Goal: Information Seeking & Learning: Learn about a topic

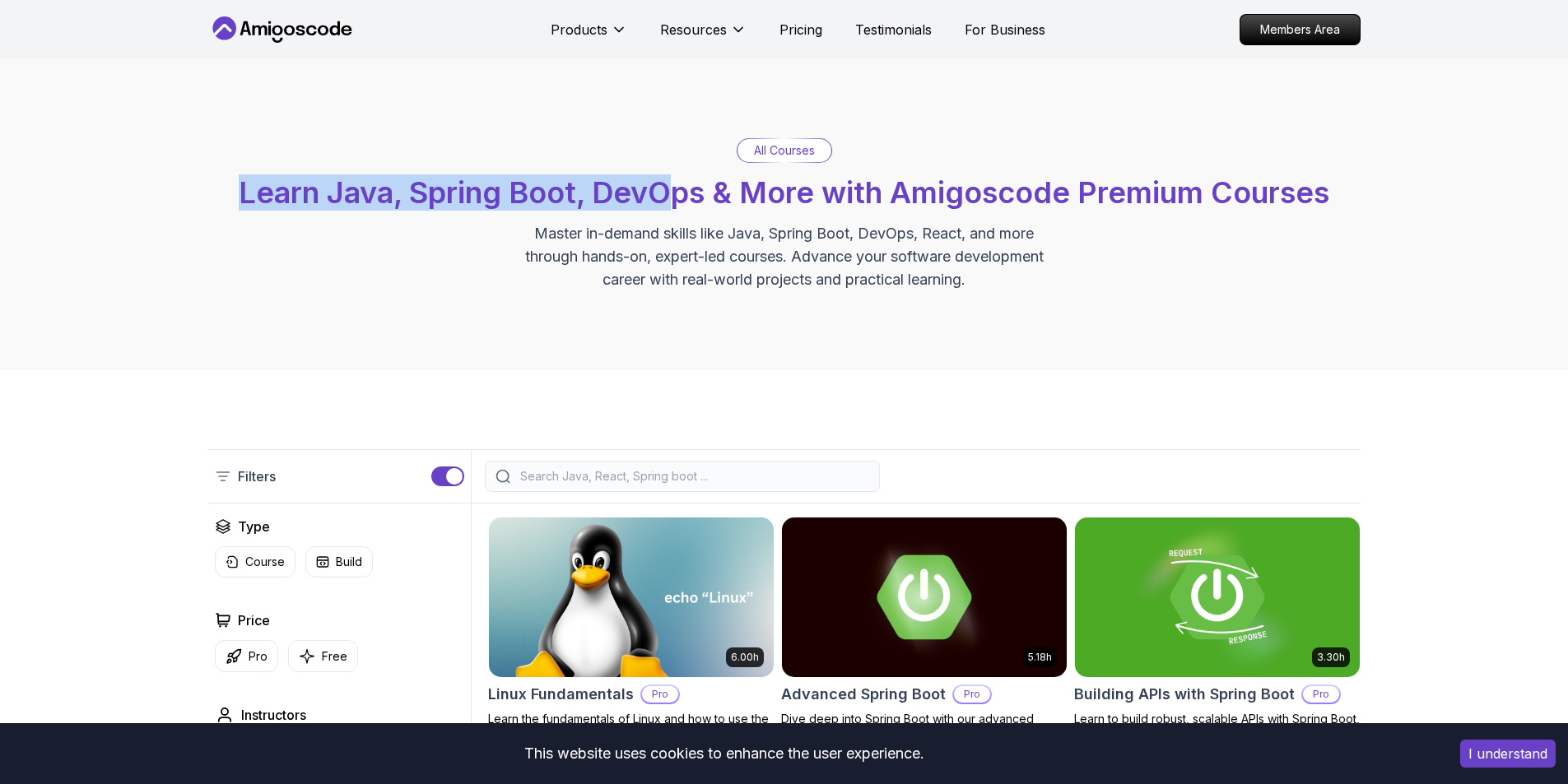
click at [671, 204] on span "Learn Java, Spring Boot, DevOps & More with Amigoscode Premium Courses" at bounding box center [784, 192] width 1091 height 37
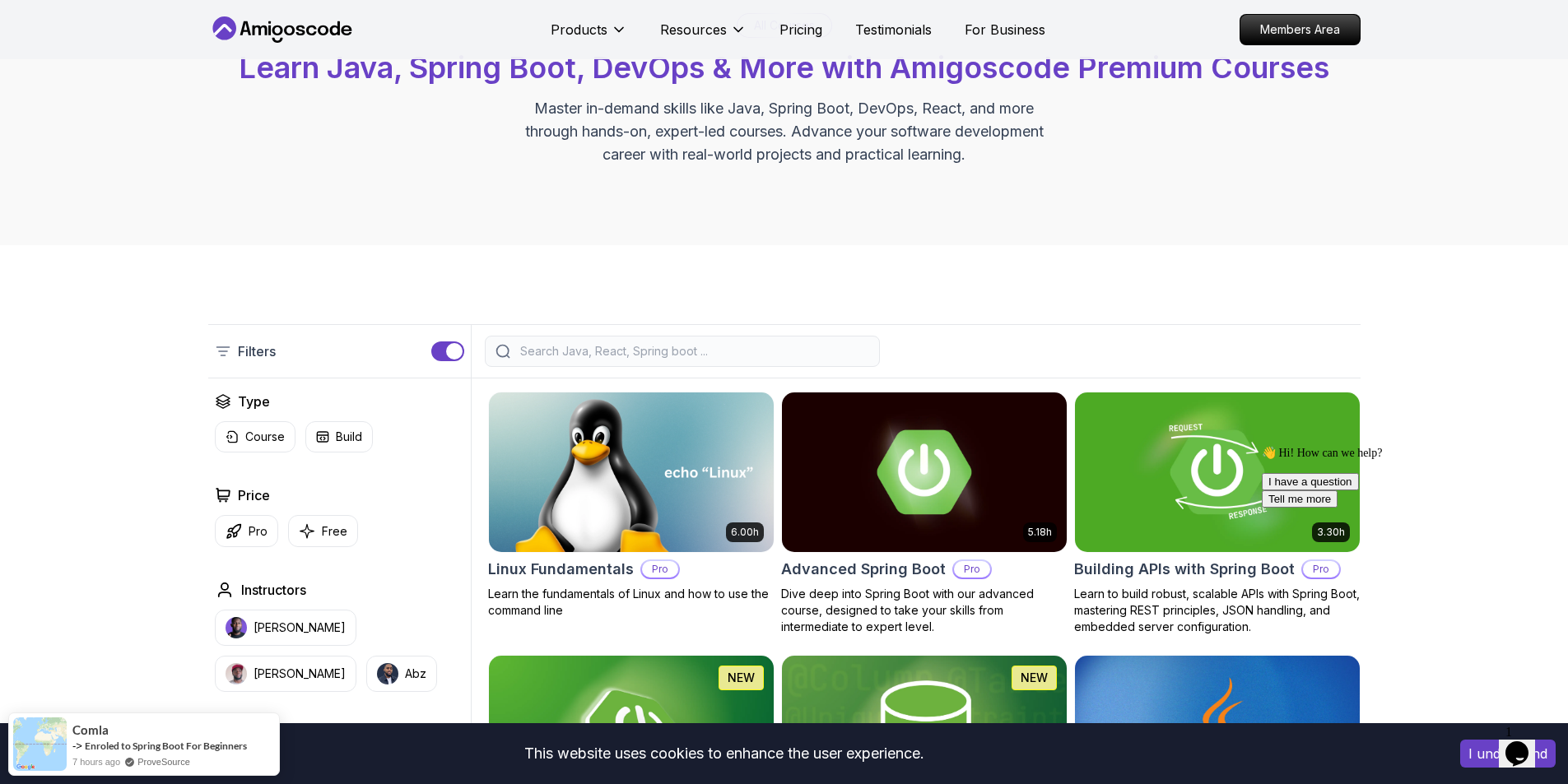
drag, startPoint x: 0, startPoint y: 0, endPoint x: 672, endPoint y: 232, distance: 710.9
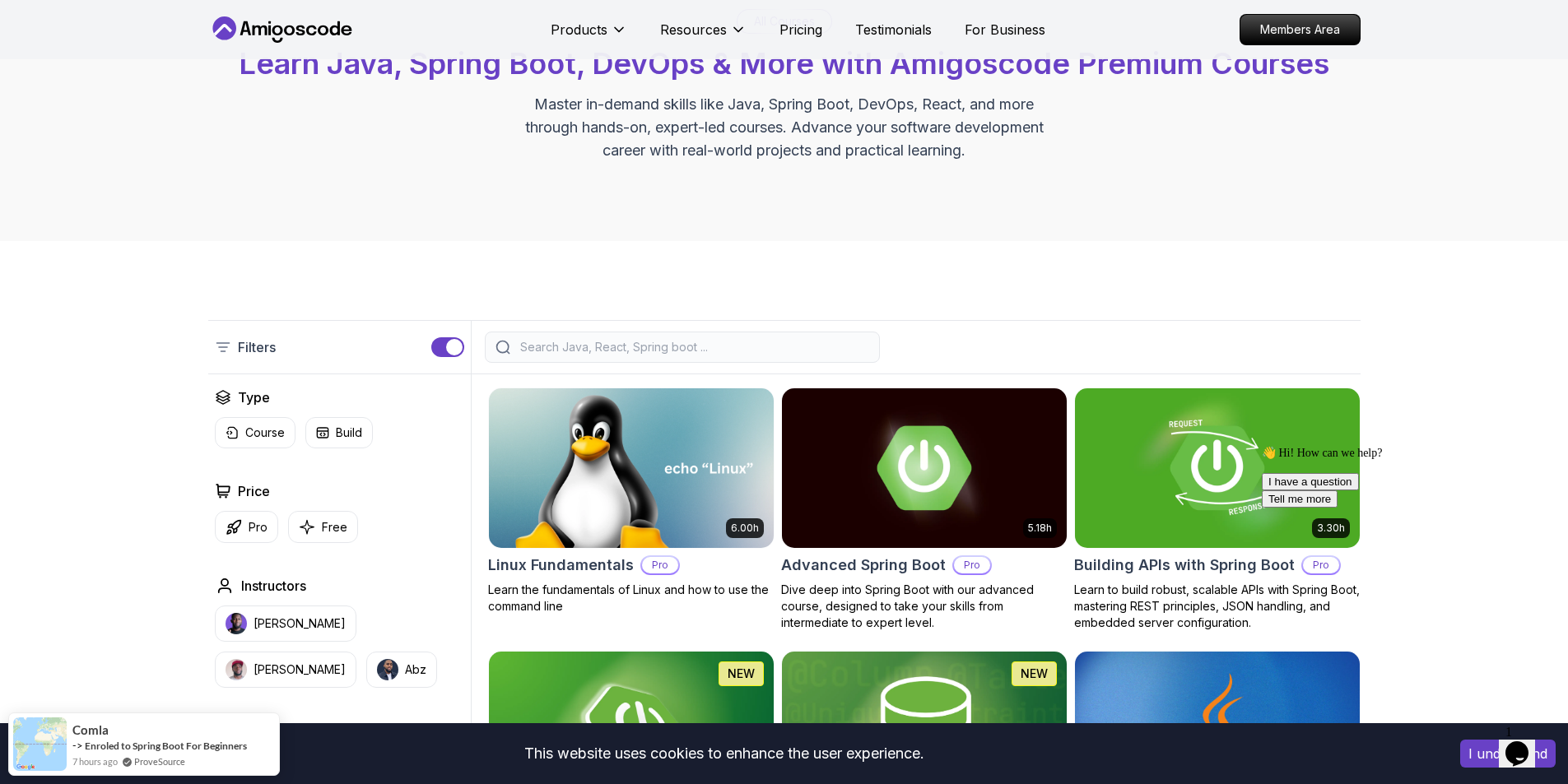
drag, startPoint x: 672, startPoint y: 232, endPoint x: 585, endPoint y: 232, distance: 87.0
click at [585, 232] on div "All Courses Learn Java, Spring Boot, DevOps & More with Amigoscode Premium Cour…" at bounding box center [784, 85] width 1568 height 311
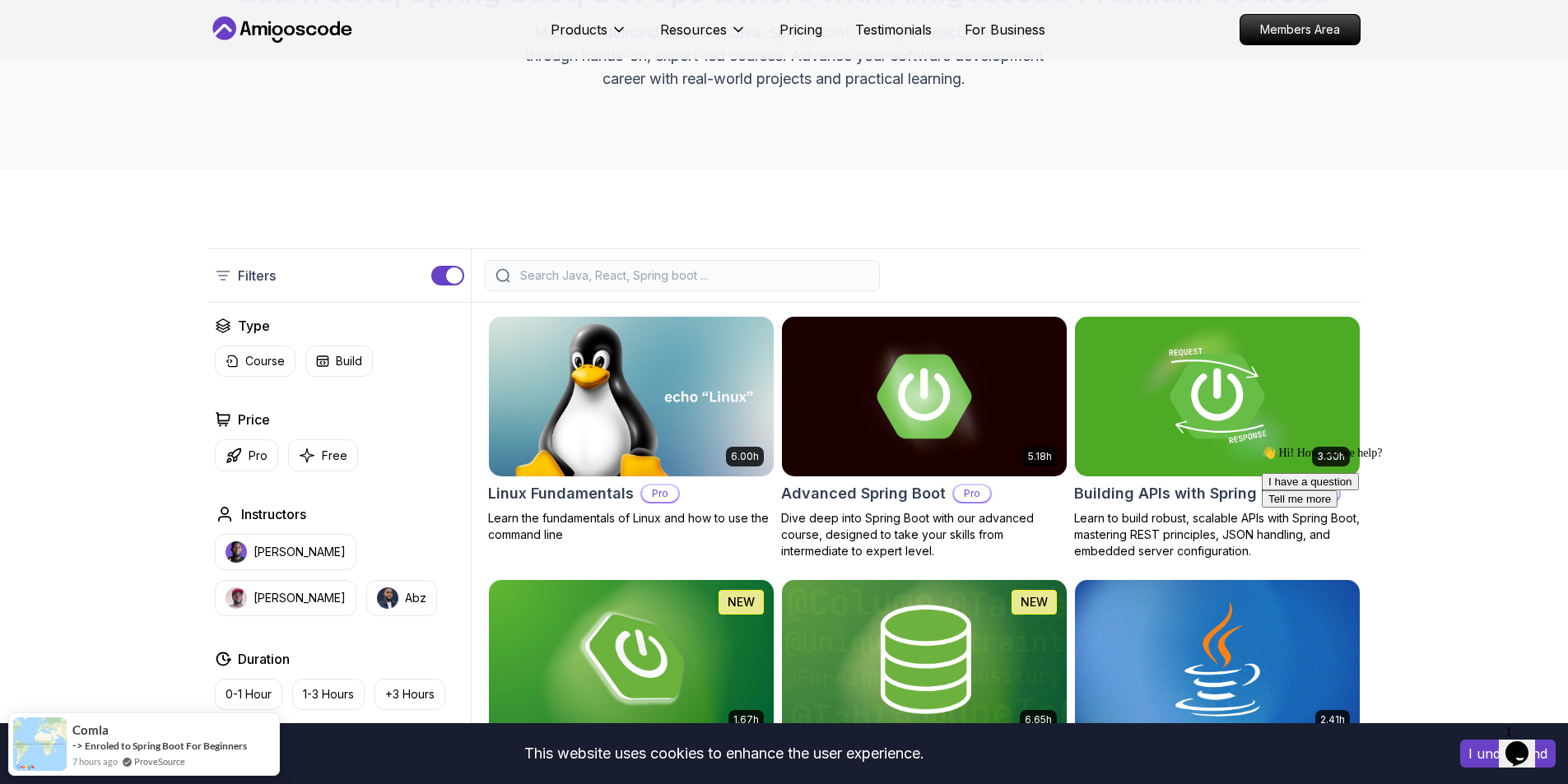
scroll to position [293, 0]
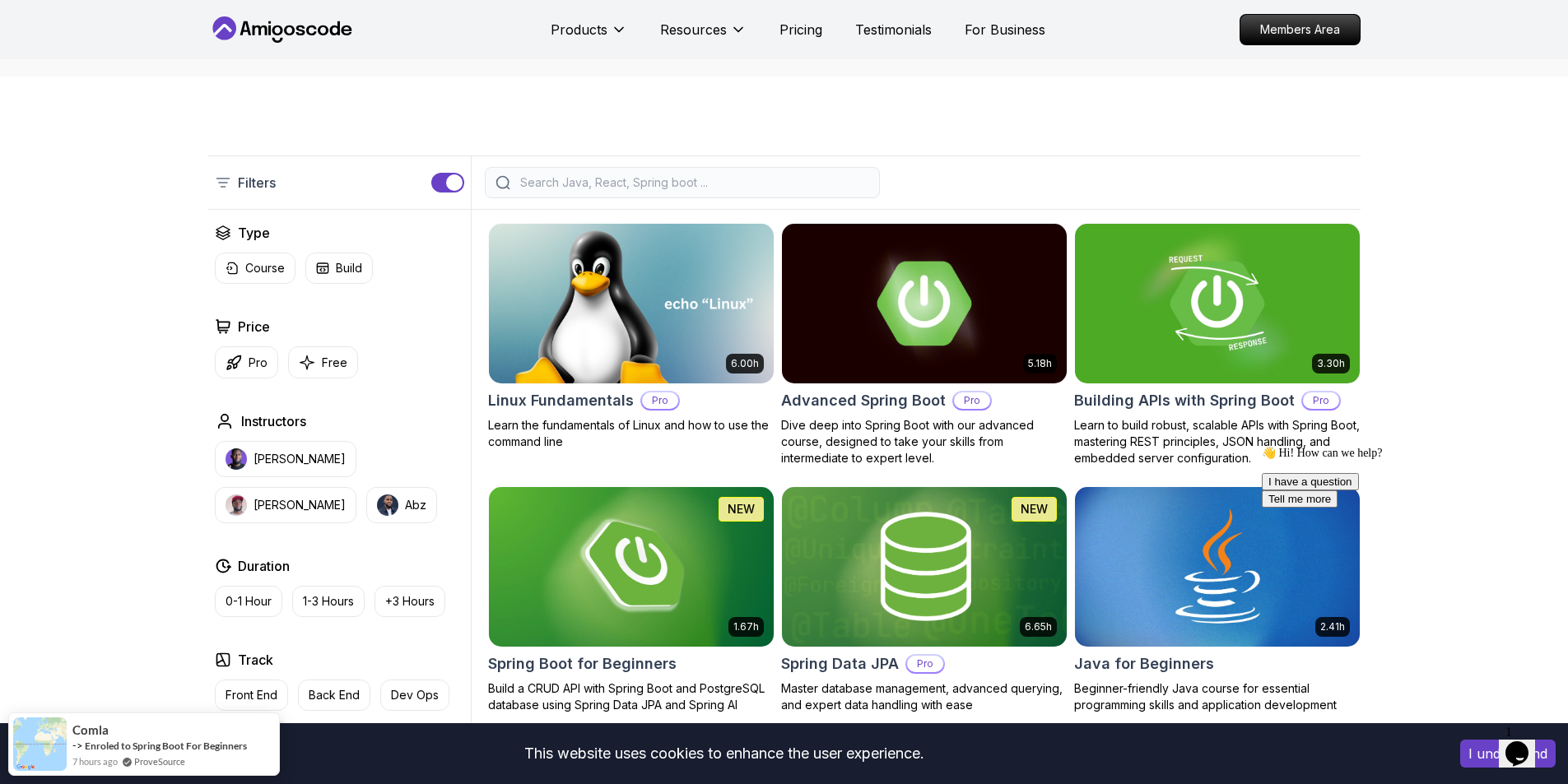
drag, startPoint x: 626, startPoint y: 303, endPoint x: 0, endPoint y: 349, distance: 627.7
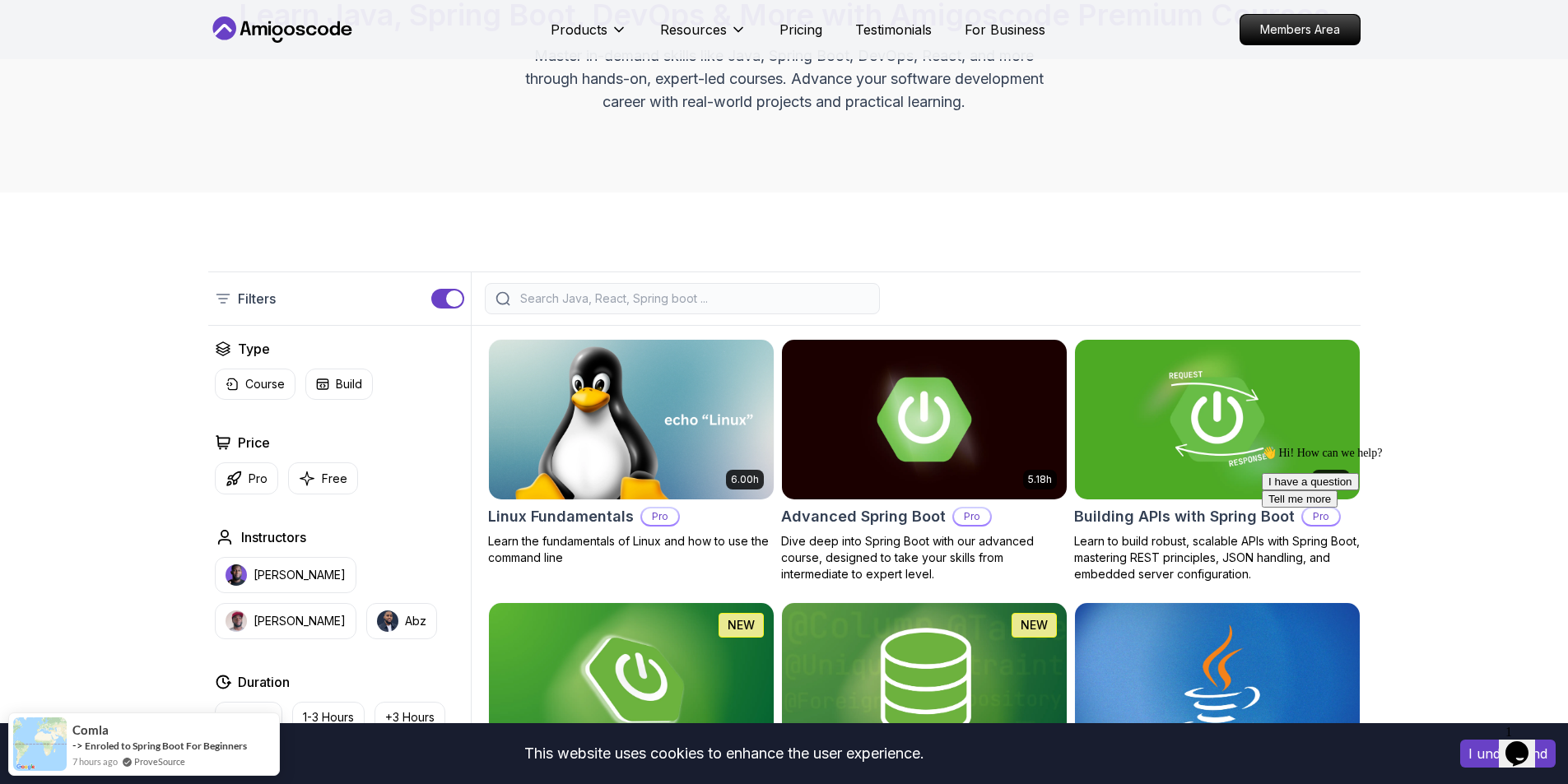
scroll to position [412, 0]
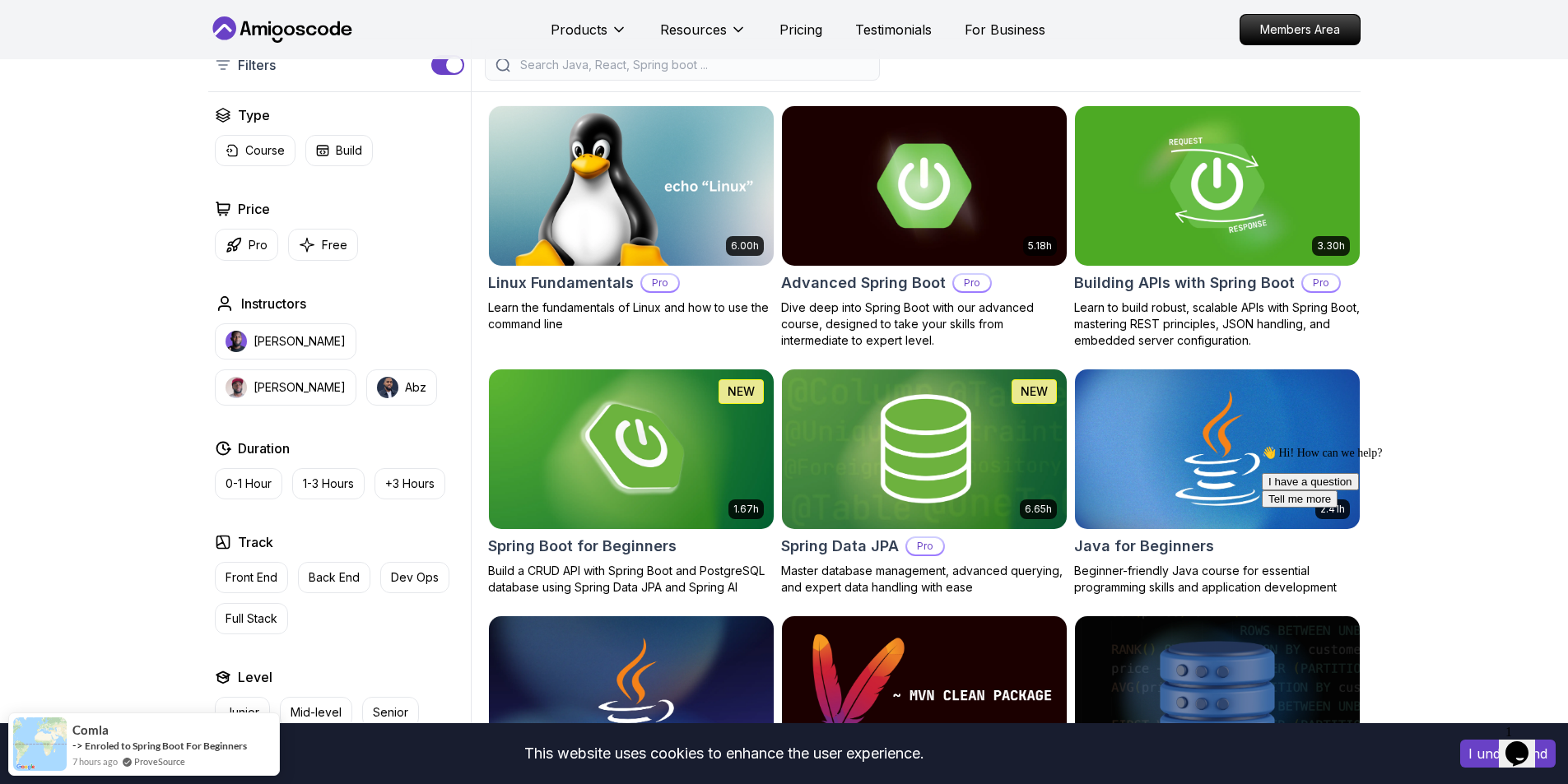
click at [1512, 740] on button "Opens Chat This icon Opens the chat window." at bounding box center [1518, 754] width 37 height 28
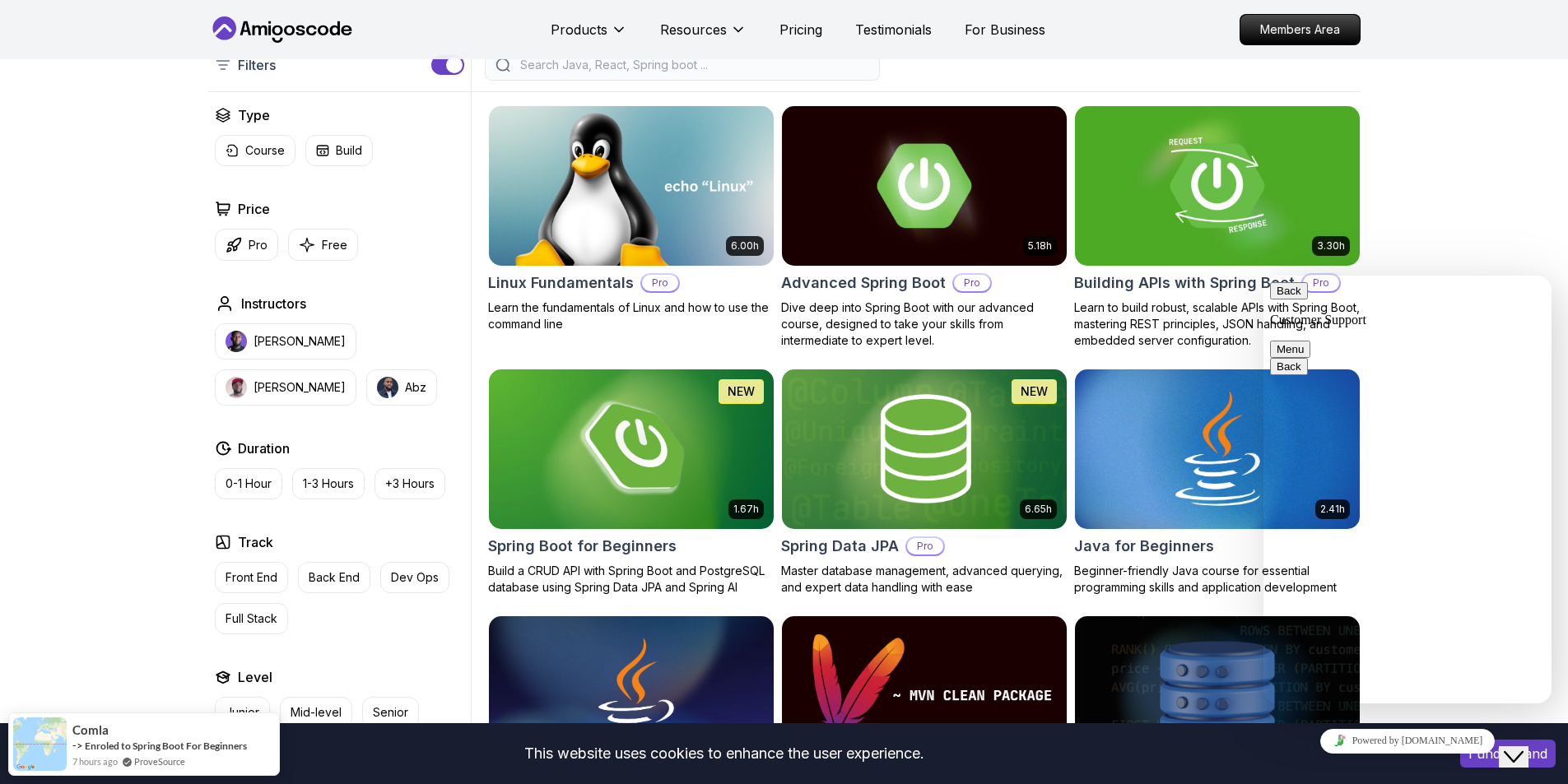
click at [1512, 746] on button "Close Chat This icon closes the chat window." at bounding box center [1514, 756] width 30 height 22
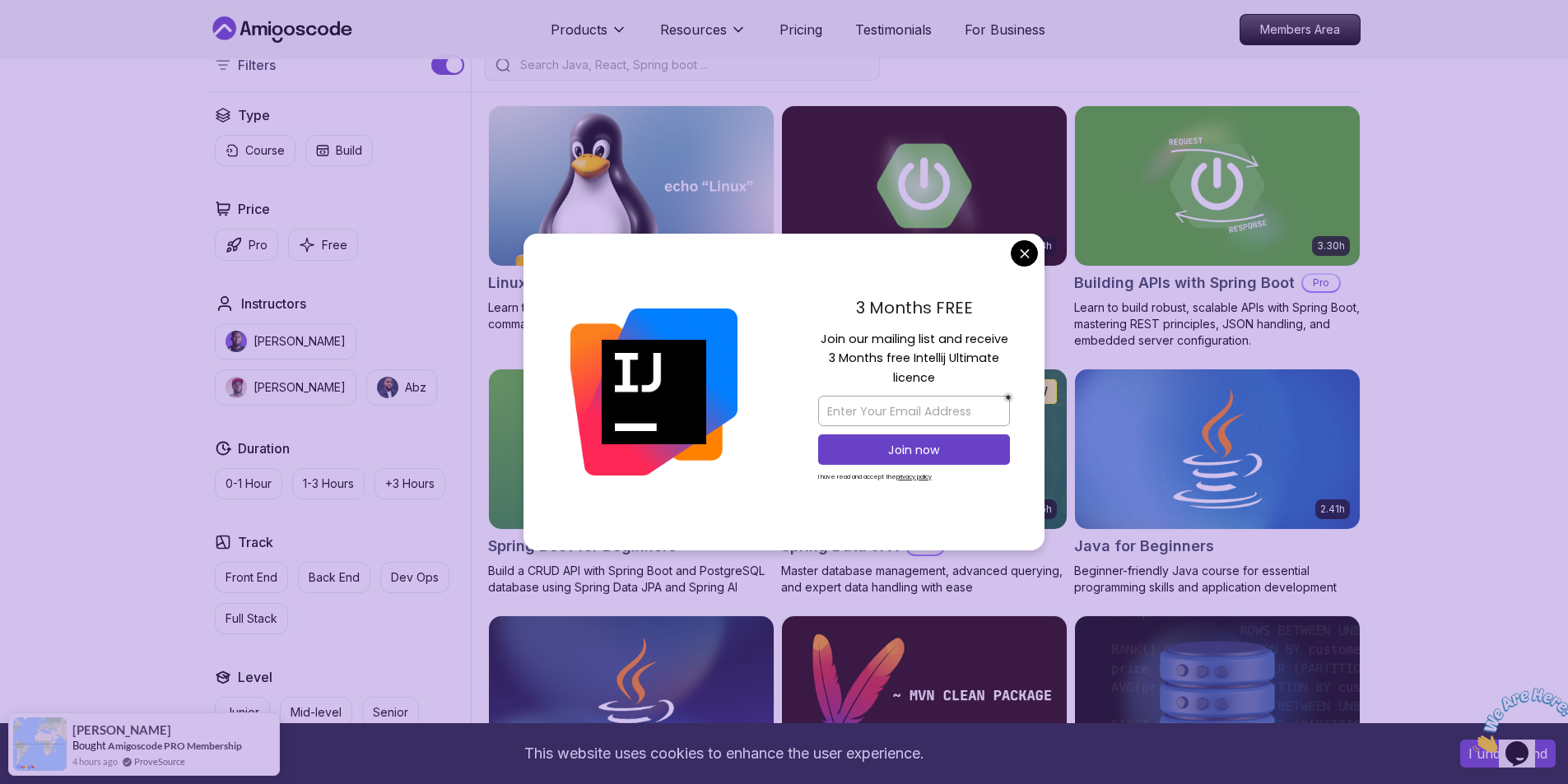
drag, startPoint x: 1393, startPoint y: 459, endPoint x: 1319, endPoint y: 457, distance: 74.0
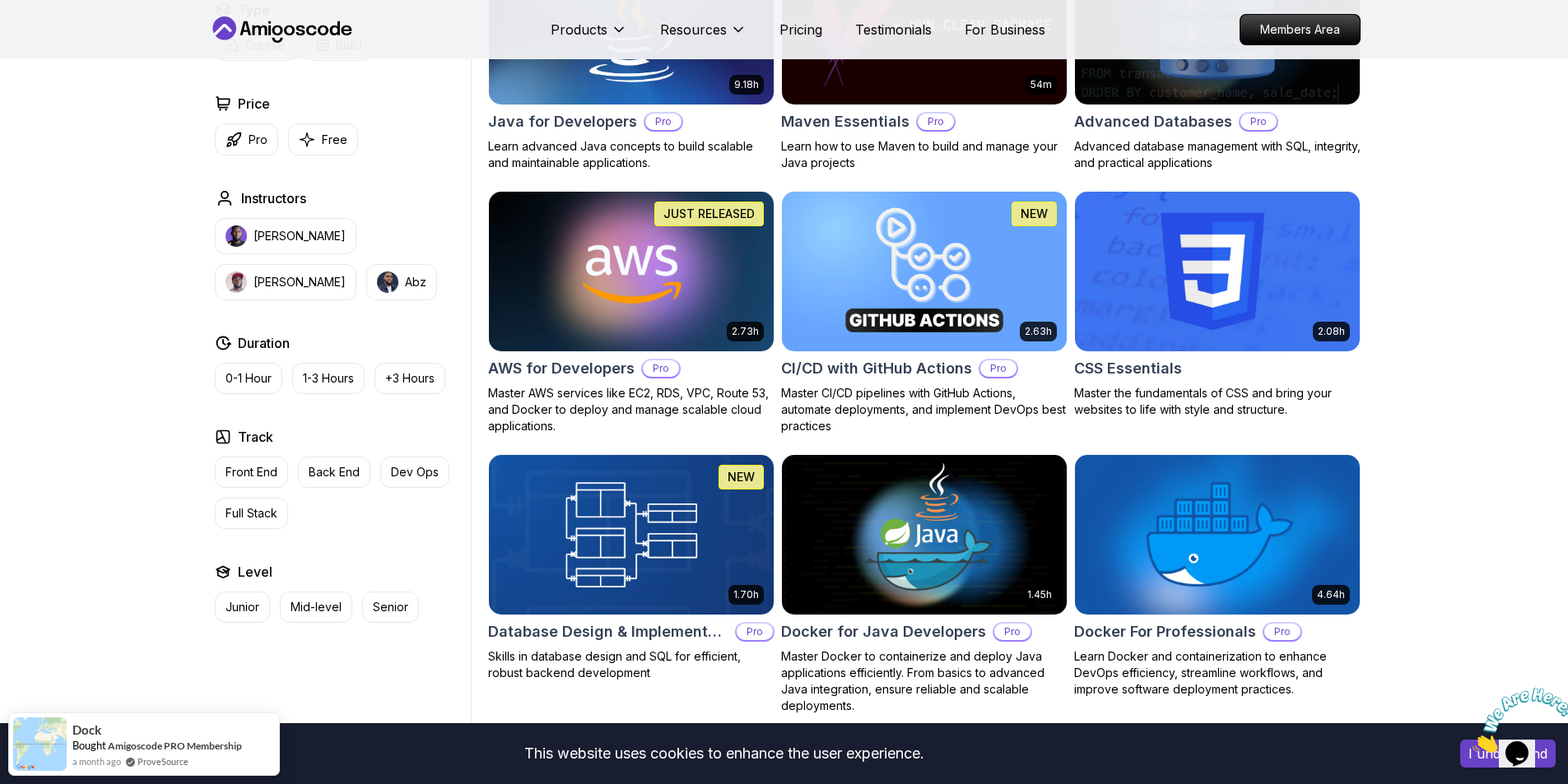
scroll to position [1234, 0]
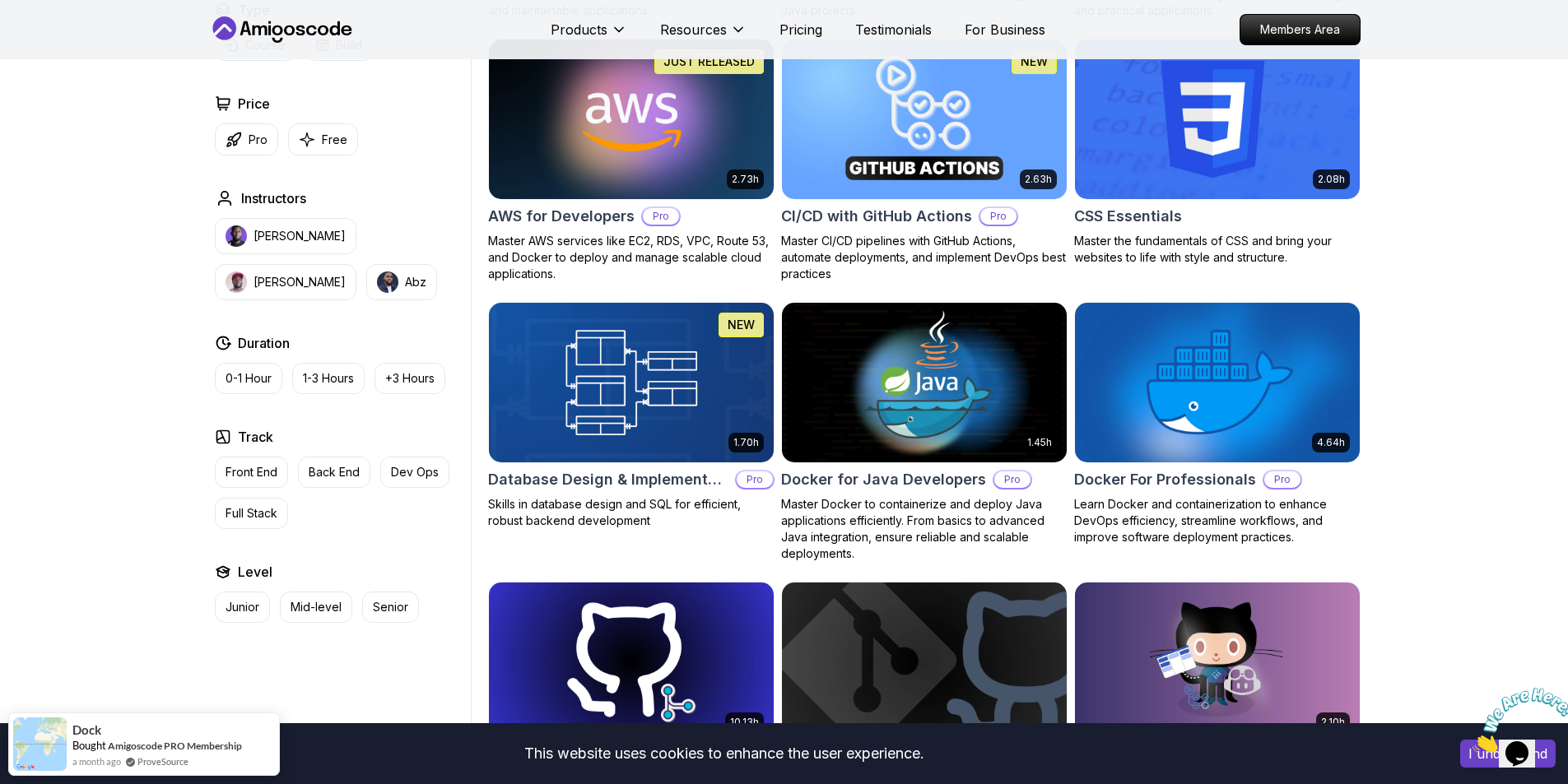
drag, startPoint x: 644, startPoint y: 364, endPoint x: 427, endPoint y: 404, distance: 220.7
click at [427, 404] on div "Type Course Build Price Pro Free Instructors [PERSON_NAME] [PERSON_NAME] Durati…" at bounding box center [340, 312] width 263 height 623
drag, startPoint x: 407, startPoint y: 372, endPoint x: 424, endPoint y: 413, distance: 44.4
click at [424, 413] on div "Type Course Build Price Pro Free Instructors [PERSON_NAME] [PERSON_NAME] Durati…" at bounding box center [340, 312] width 263 height 623
drag, startPoint x: 424, startPoint y: 413, endPoint x: 364, endPoint y: 412, distance: 60.0
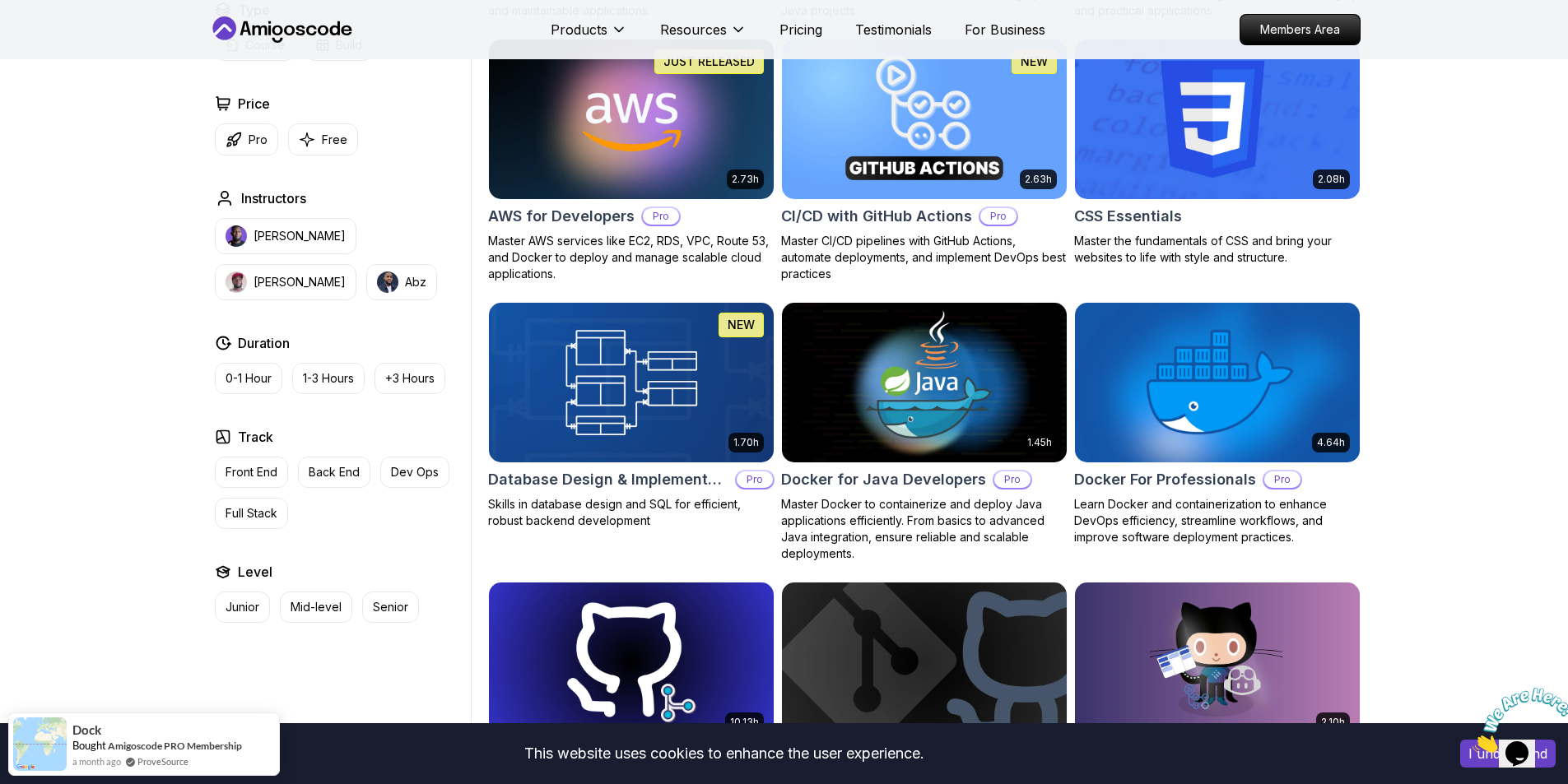
click at [364, 412] on div "Type Course Build Price Pro Free Instructors [PERSON_NAME] [PERSON_NAME] Durati…" at bounding box center [340, 312] width 263 height 623
